Goal: Task Accomplishment & Management: Manage account settings

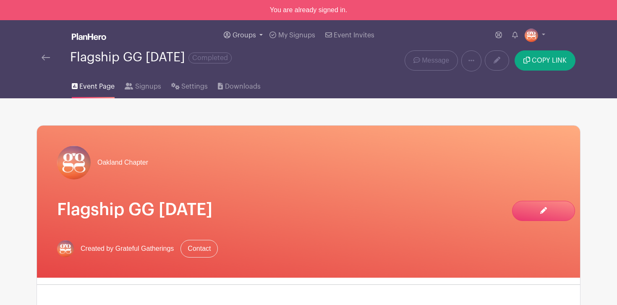
click at [245, 35] on span "Groups" at bounding box center [244, 35] width 24 height 7
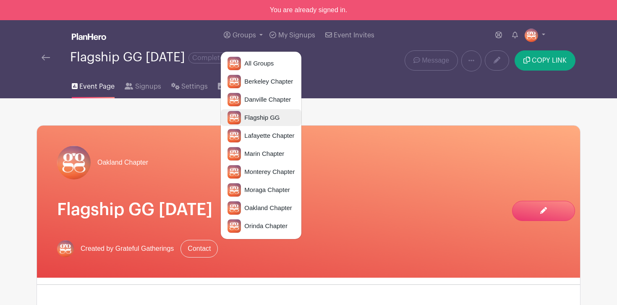
click at [254, 119] on span "Flagship GG" at bounding box center [260, 118] width 39 height 10
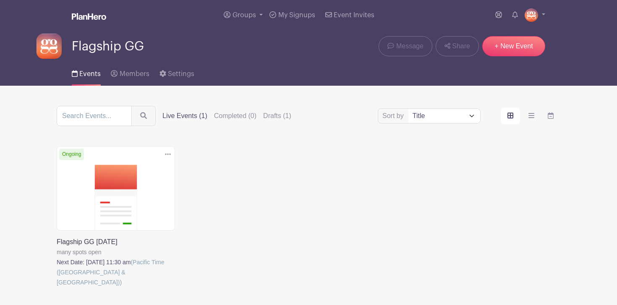
click at [57, 287] on link at bounding box center [57, 287] width 0 height 0
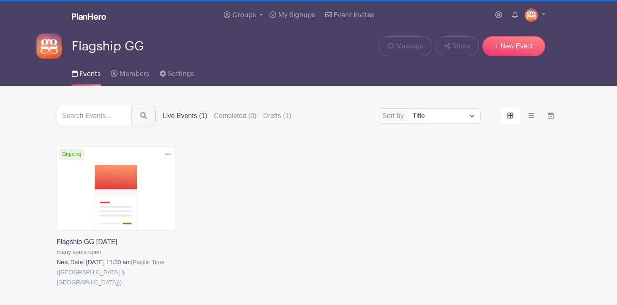
click at [57, 287] on link at bounding box center [57, 287] width 0 height 0
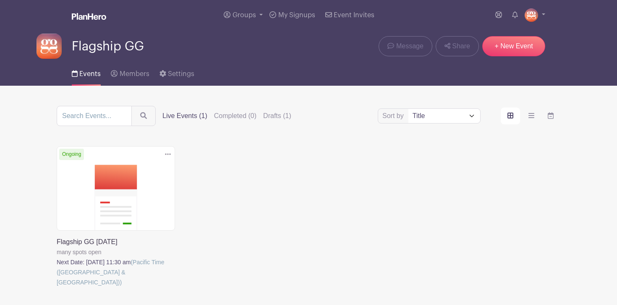
click at [57, 287] on link at bounding box center [57, 287] width 0 height 0
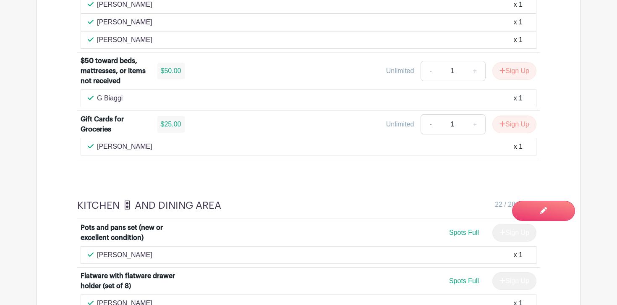
scroll to position [1136, 0]
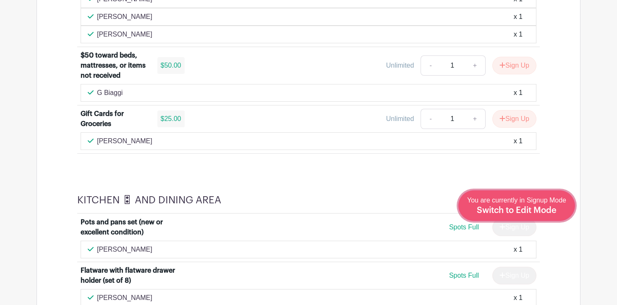
click at [547, 217] on link "Edit Event You are currently in Signup Mode Switch to Edit Mode" at bounding box center [516, 205] width 117 height 31
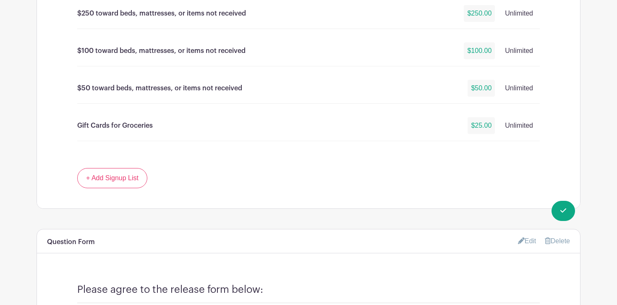
scroll to position [4633, 0]
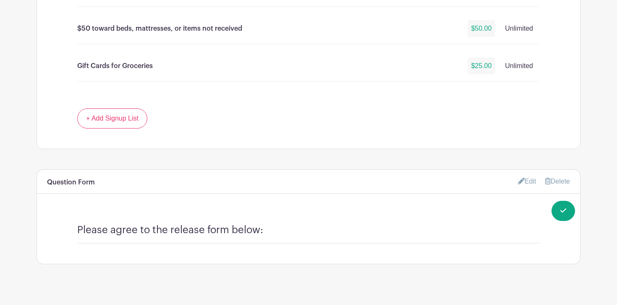
click at [558, 178] on link "Delete" at bounding box center [557, 181] width 25 height 7
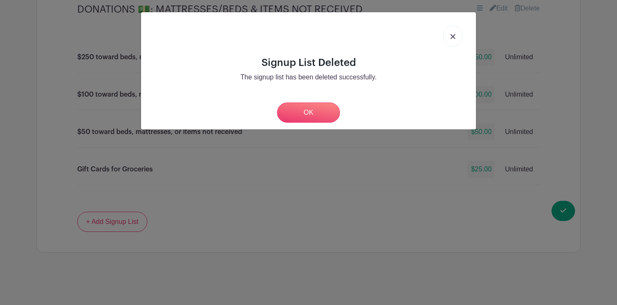
scroll to position [4518, 0]
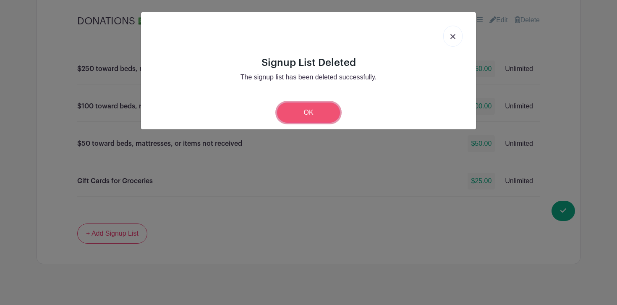
click at [315, 112] on link "OK" at bounding box center [308, 112] width 63 height 20
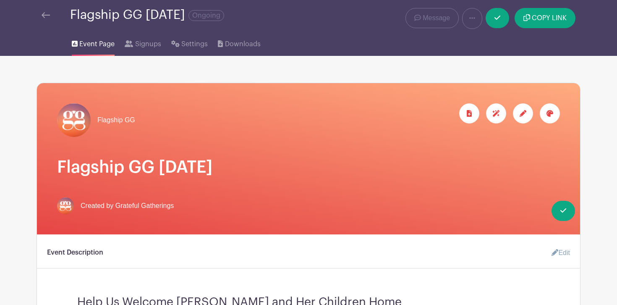
scroll to position [0, 0]
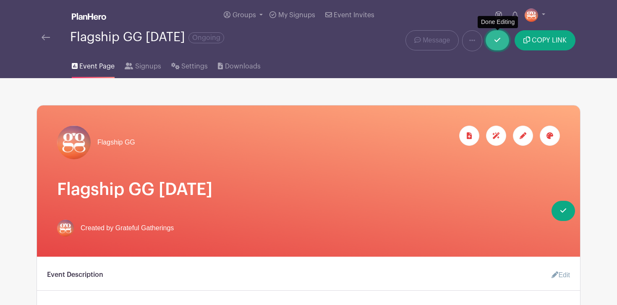
click at [496, 39] on icon at bounding box center [497, 40] width 6 height 7
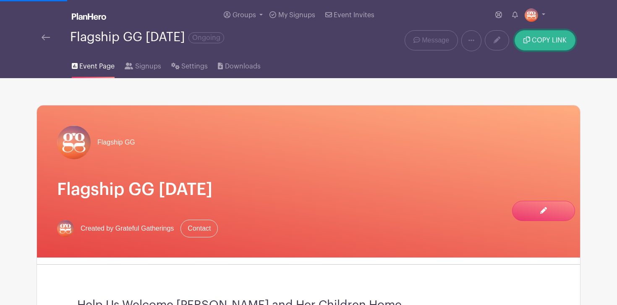
click at [538, 44] on button "COPY LINK" at bounding box center [544, 40] width 61 height 20
click at [541, 40] on span "COPY LINK" at bounding box center [549, 40] width 35 height 7
